Goal: Find specific page/section: Find specific page/section

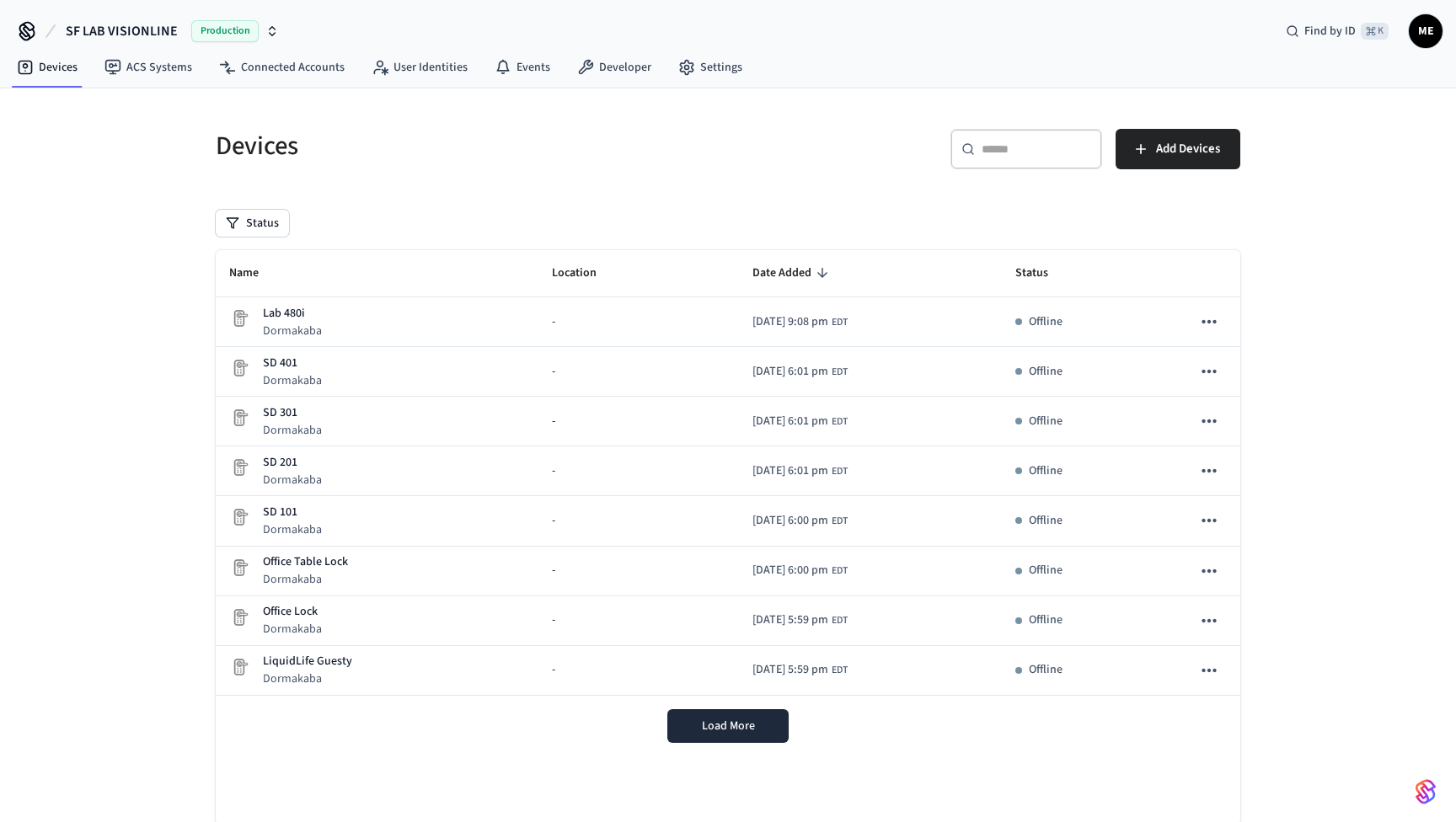
click at [273, 36] on icon "button" at bounding box center [272, 31] width 14 height 14
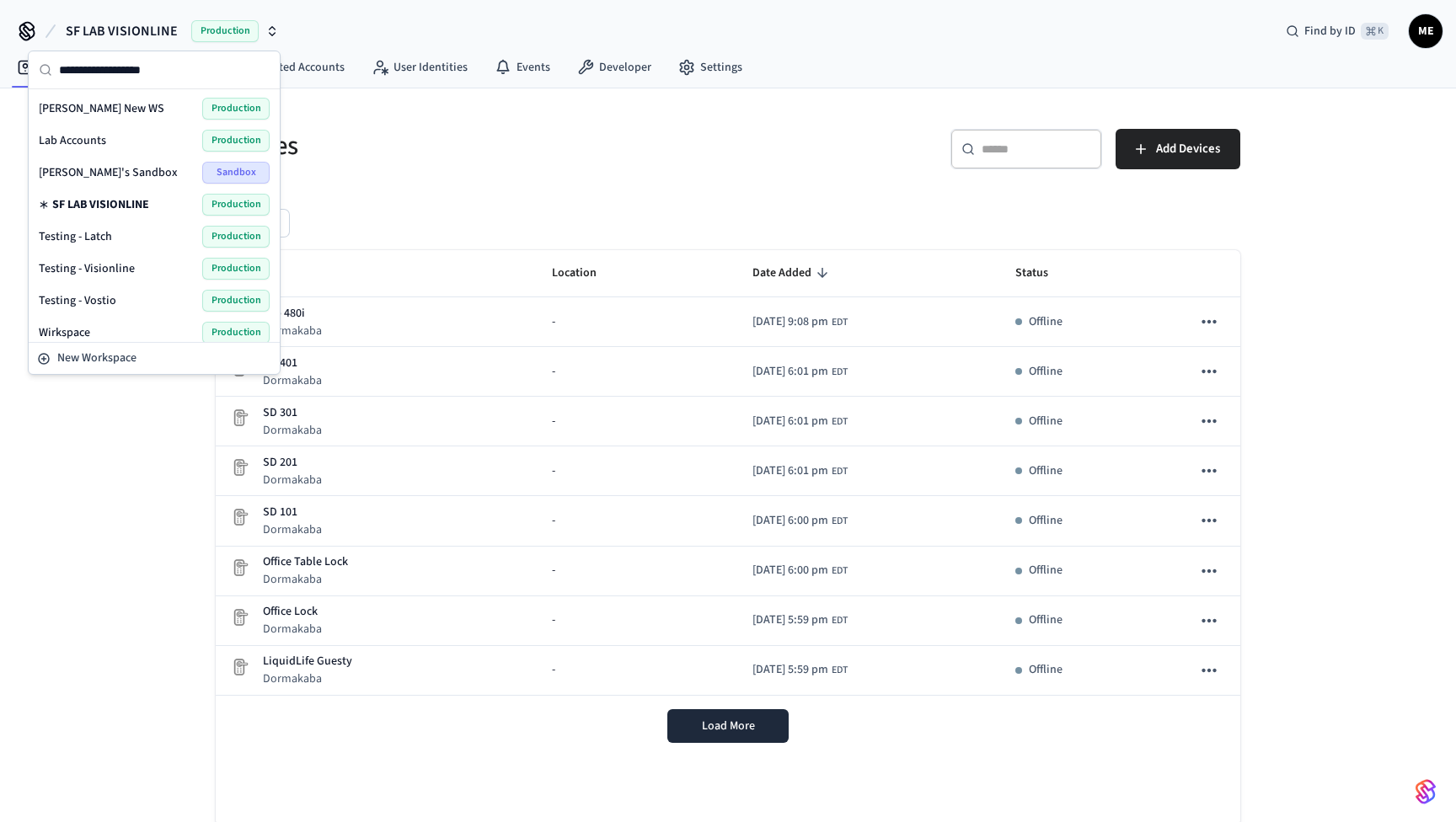
click at [300, 4] on div "SF LAB VISIONLINE Production Find by ID ⌘ K ME" at bounding box center [728, 24] width 1456 height 49
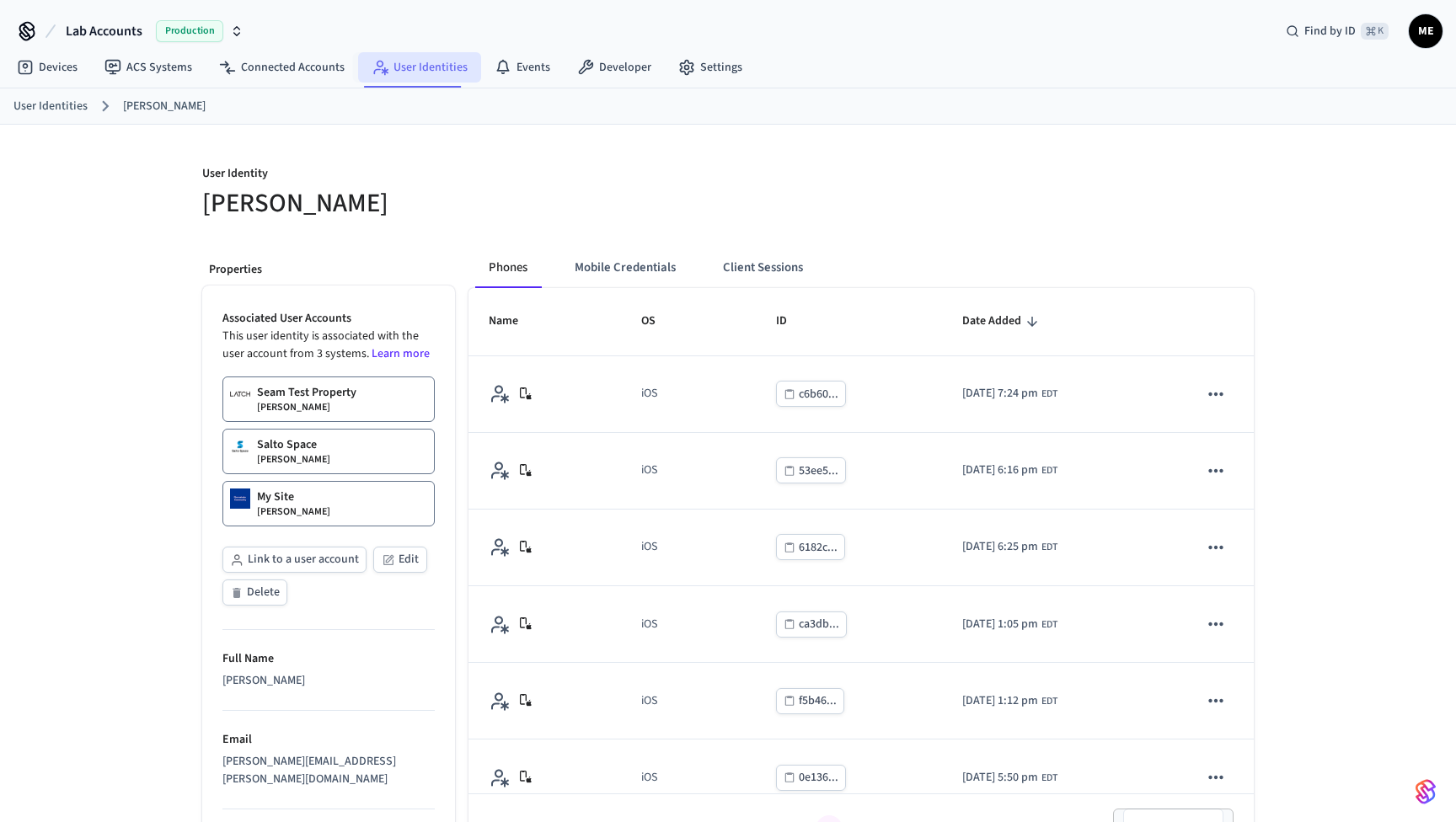
click at [442, 72] on link "User Identities" at bounding box center [419, 67] width 123 height 30
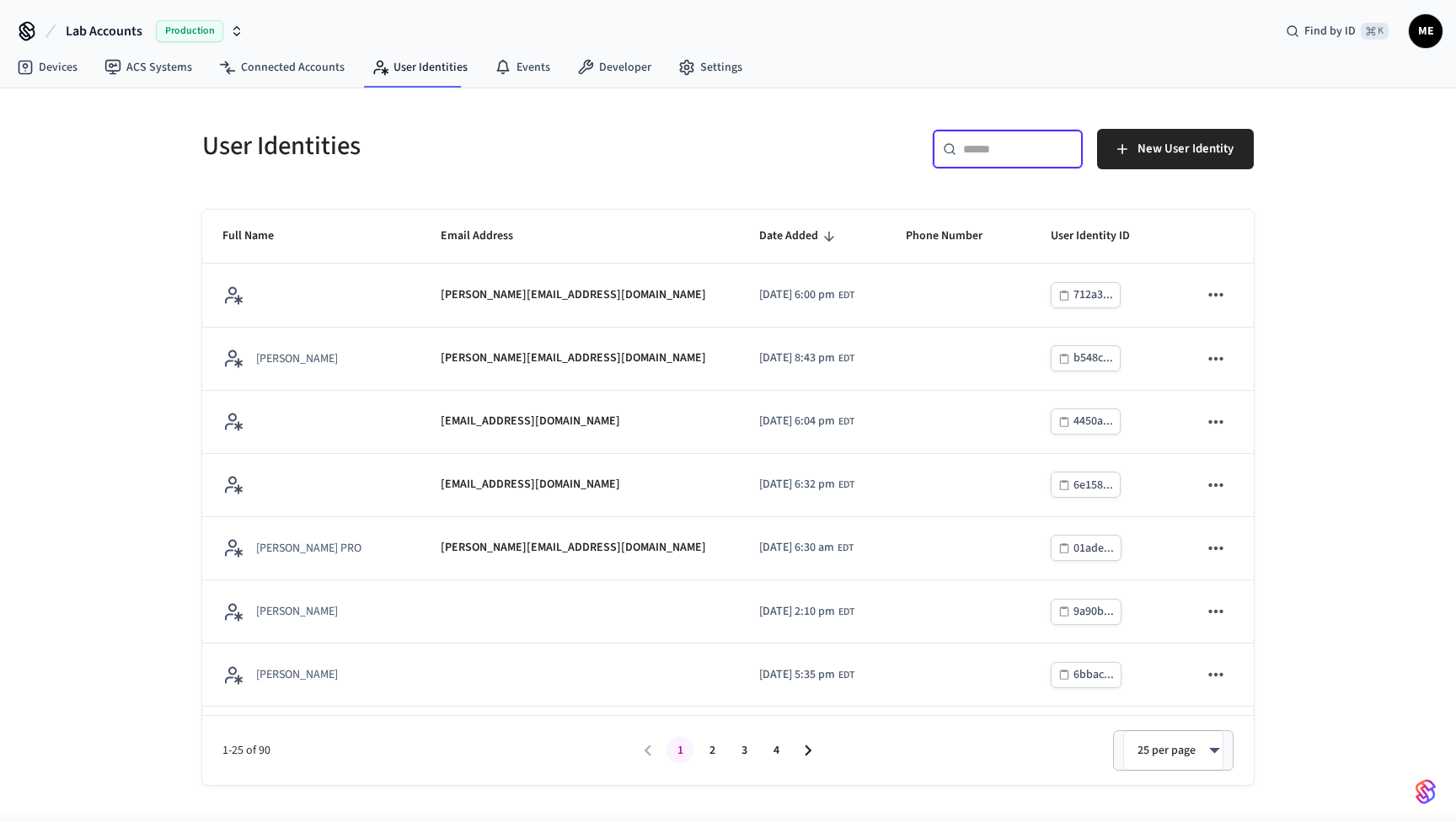
click at [1003, 154] on input "text" at bounding box center [1017, 149] width 109 height 16
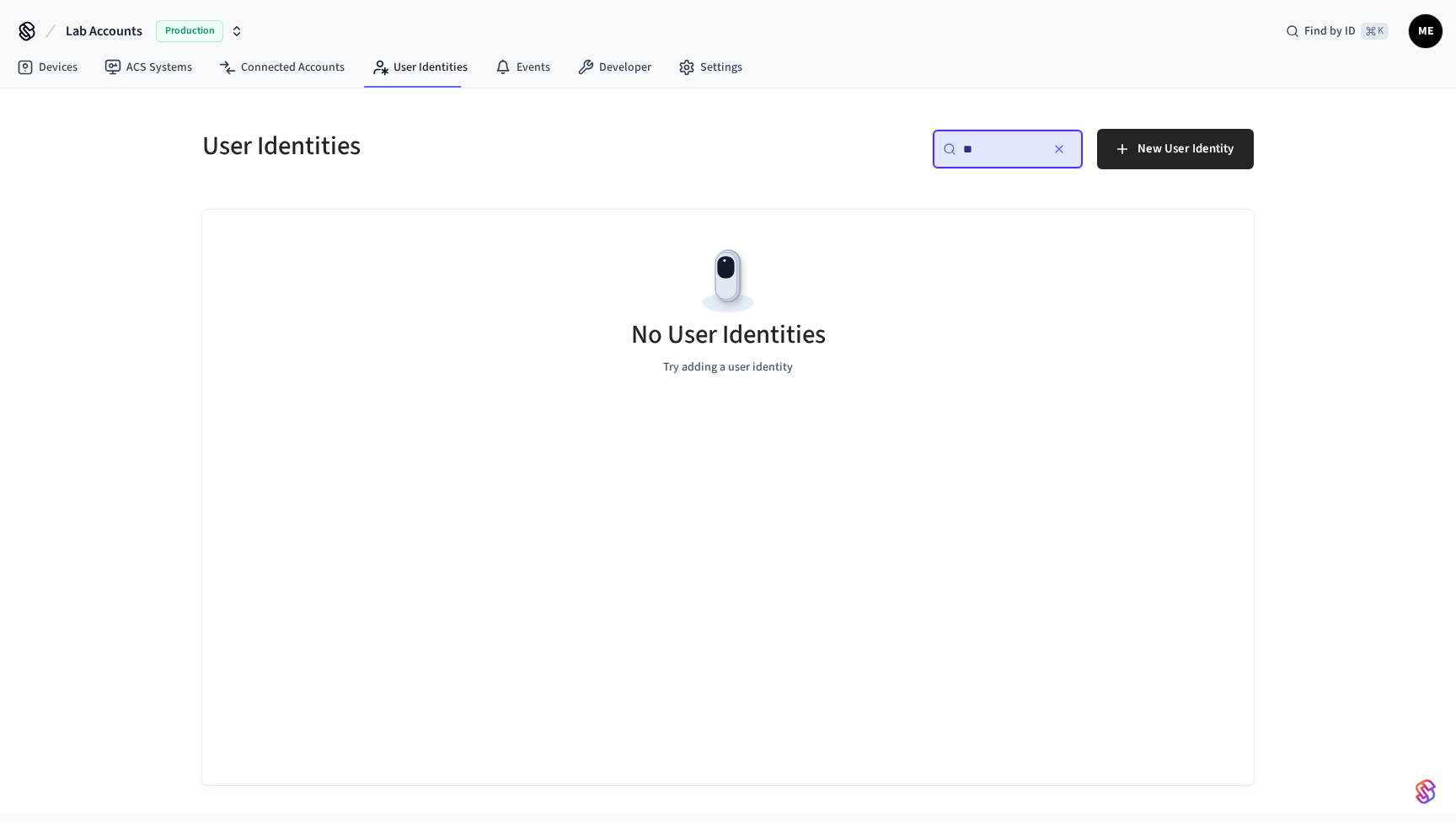
type input "*"
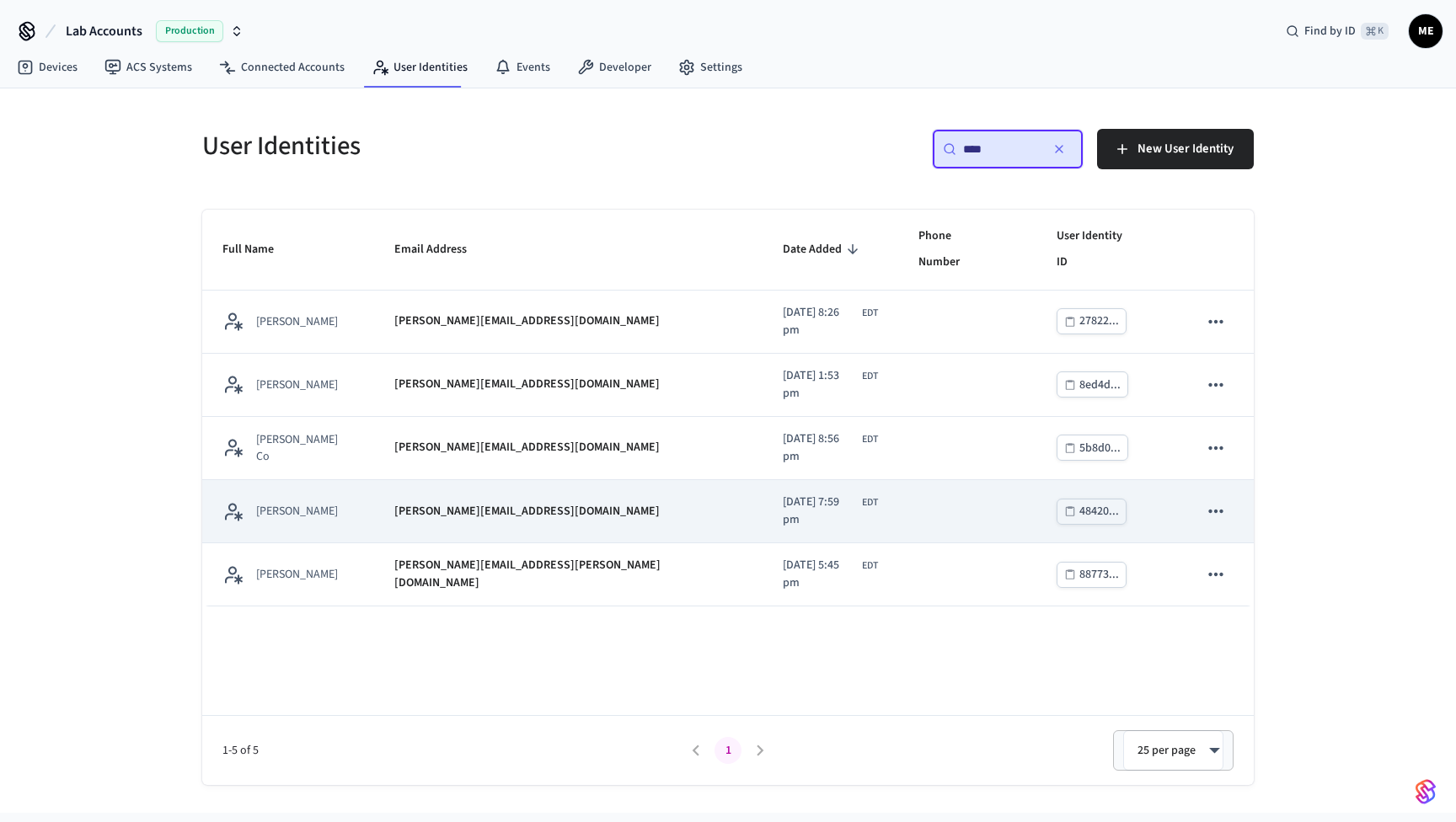
type input "****"
click at [578, 480] on td "matthew@getseam.com" at bounding box center [568, 511] width 389 height 63
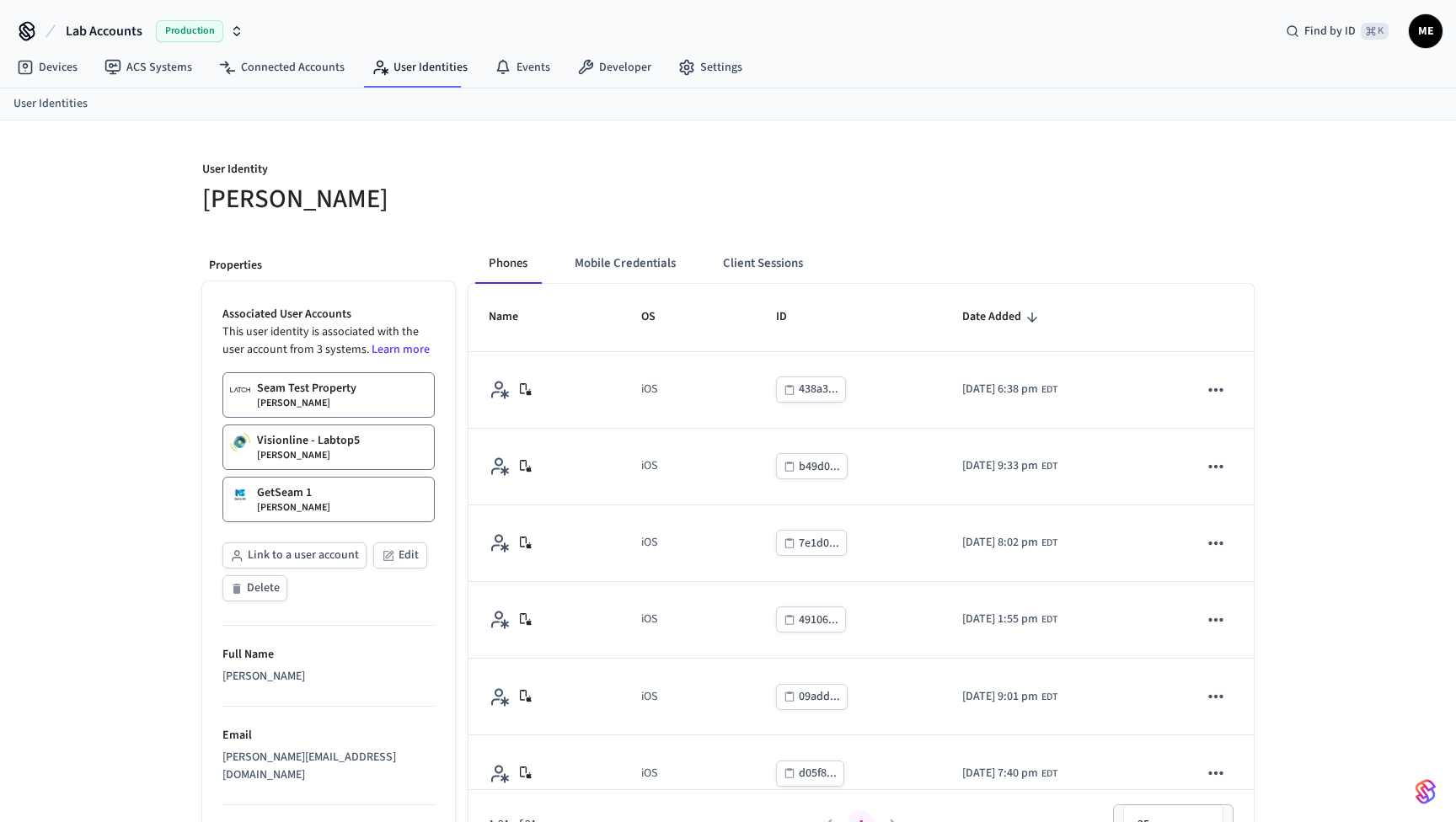
click at [355, 393] on p "Seam Test Property" at bounding box center [306, 387] width 100 height 16
click at [747, 268] on button "Client Sessions" at bounding box center [763, 264] width 107 height 41
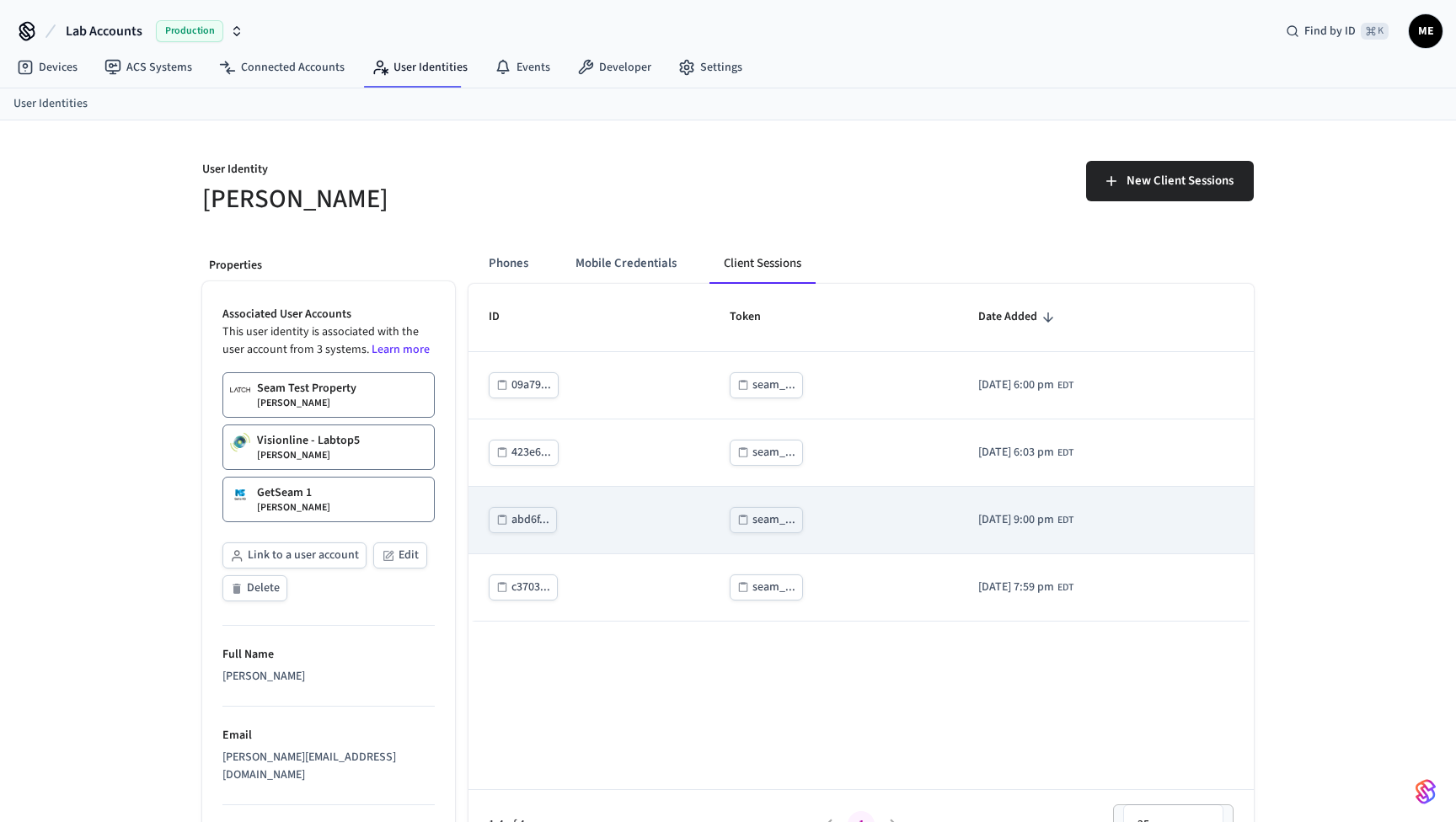
click at [741, 508] on button "seam_..." at bounding box center [766, 520] width 73 height 26
